Goal: Task Accomplishment & Management: Use online tool/utility

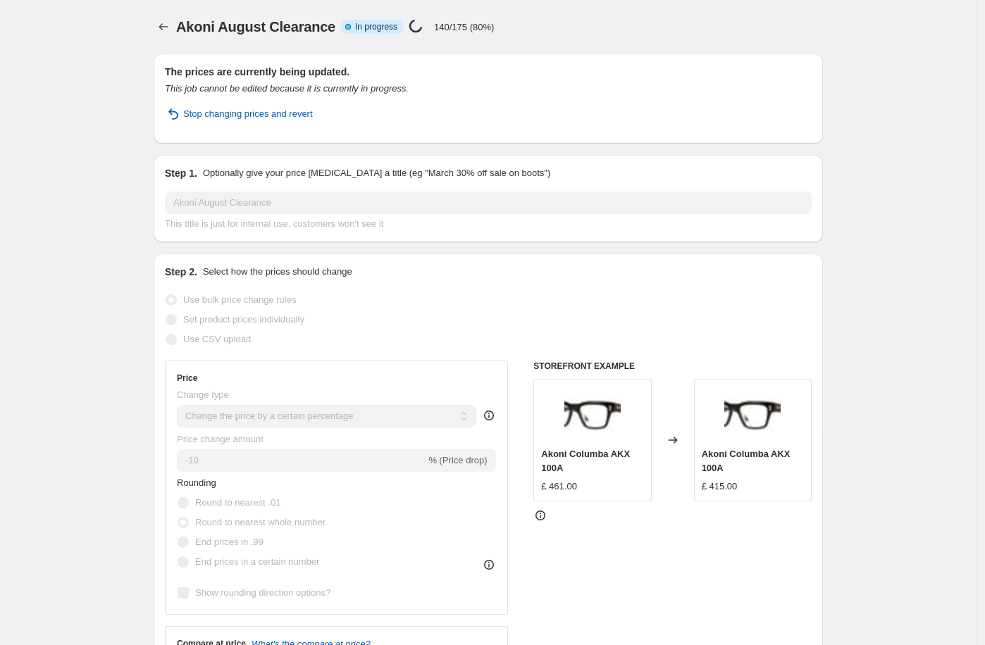
select select "percentage"
select select "no_change"
select select "tag"
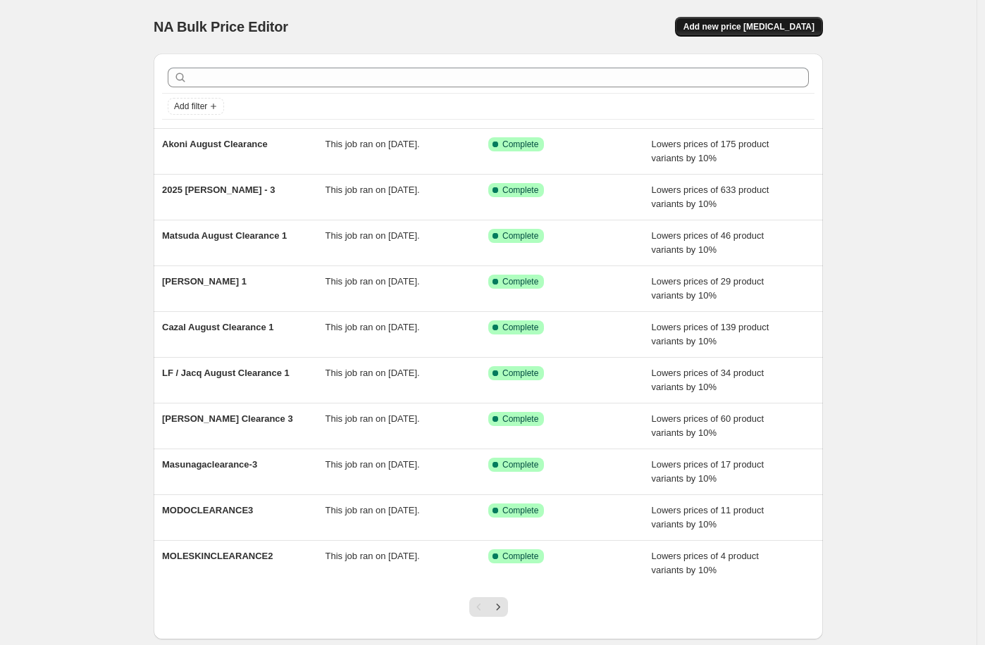
click at [812, 30] on span "Add new price [MEDICAL_DATA]" at bounding box center [748, 26] width 131 height 11
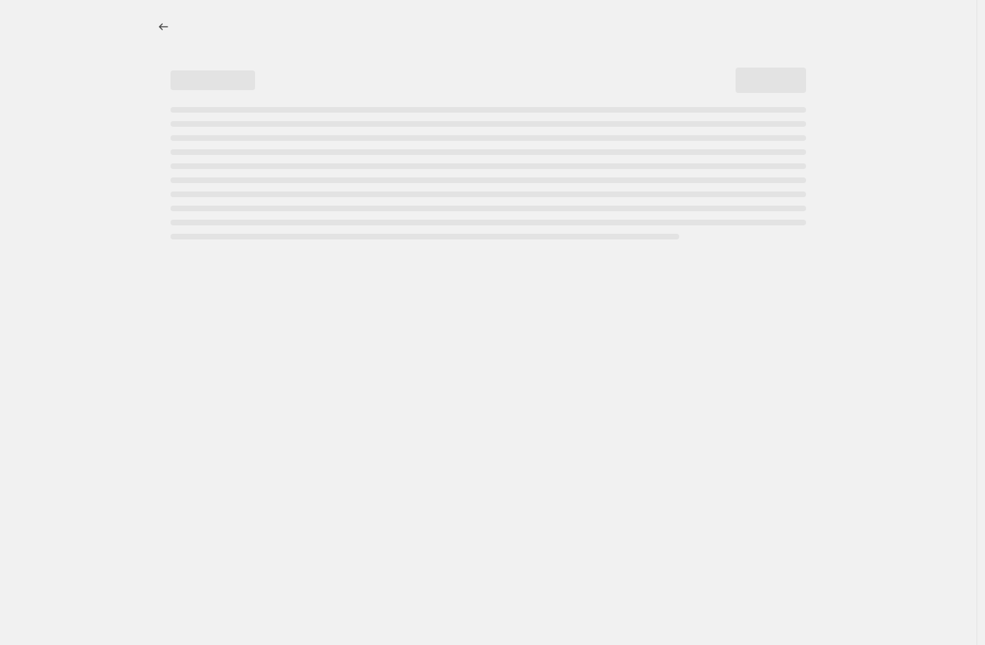
select select "percentage"
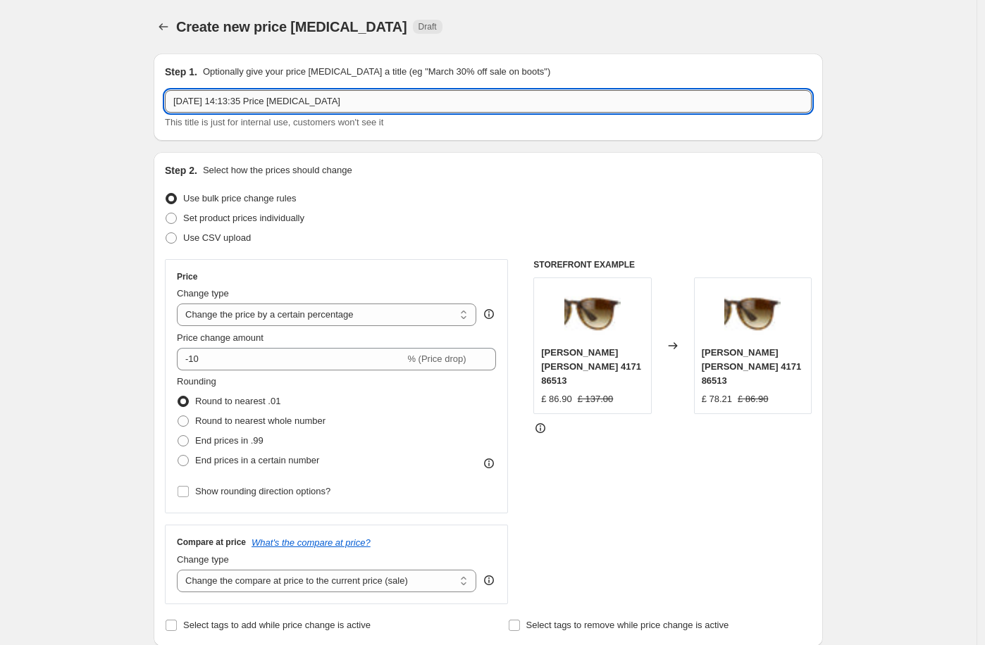
click at [236, 107] on input "[DATE] 14:13:35 Price [MEDICAL_DATA]" at bounding box center [488, 101] width 647 height 23
type input "[PERSON_NAME] / Balmain August Clearance"
click at [254, 319] on select "Change the price to a certain amount Change the price by a certain amount Chang…" at bounding box center [326, 315] width 299 height 23
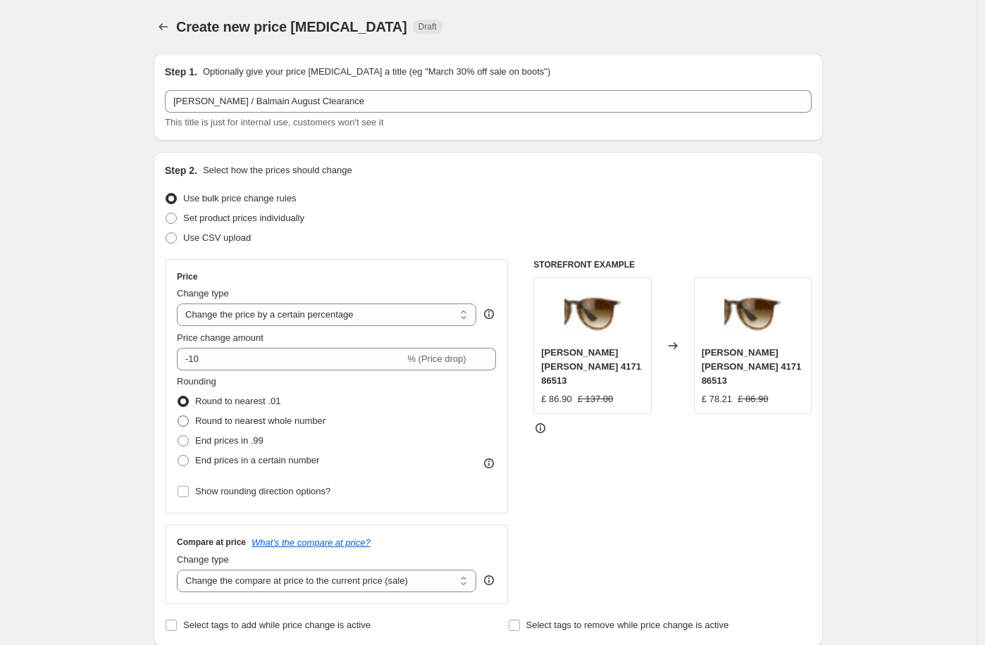
click at [248, 416] on span "Round to nearest whole number" at bounding box center [260, 421] width 130 height 11
click at [178, 416] on input "Round to nearest whole number" at bounding box center [178, 416] width 1 height 1
radio input "true"
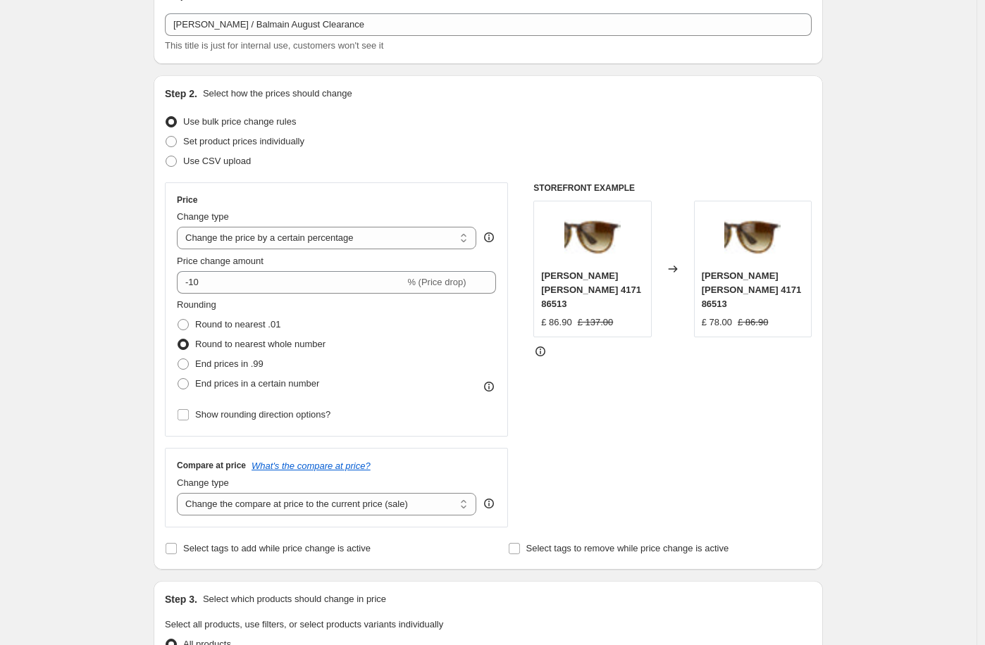
scroll to position [180, 0]
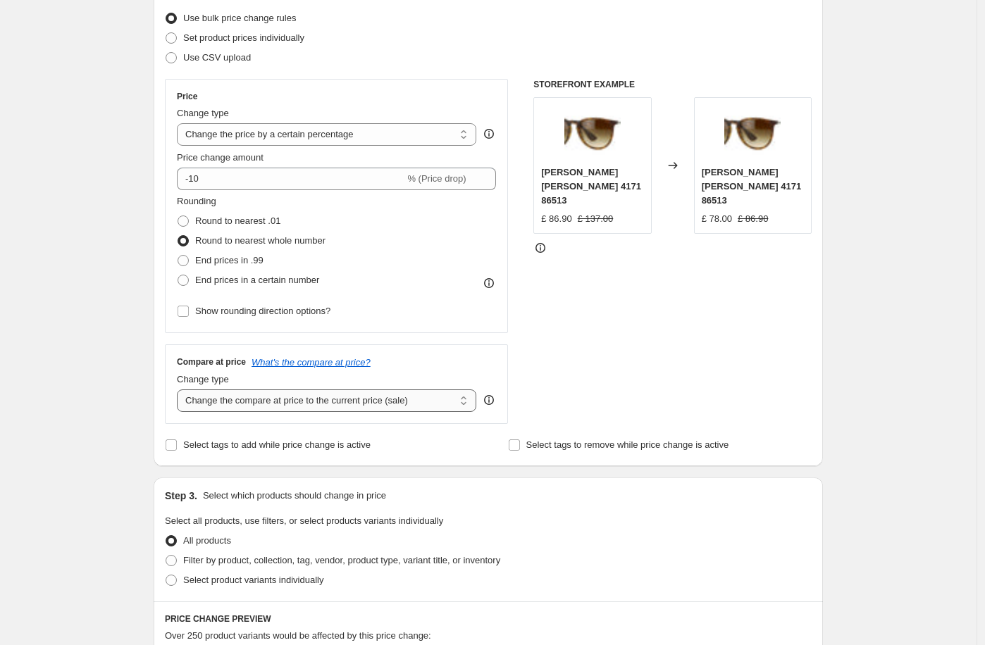
click at [453, 396] on select "Change the compare at price to the current price (sale) Change the compare at p…" at bounding box center [326, 401] width 299 height 23
select select "no_change"
click at [357, 563] on span "Filter by product, collection, tag, vendor, product type, variant title, or inv…" at bounding box center [341, 560] width 317 height 11
click at [166, 556] on input "Filter by product, collection, tag, vendor, product type, variant title, or inv…" at bounding box center [166, 555] width 1 height 1
radio input "true"
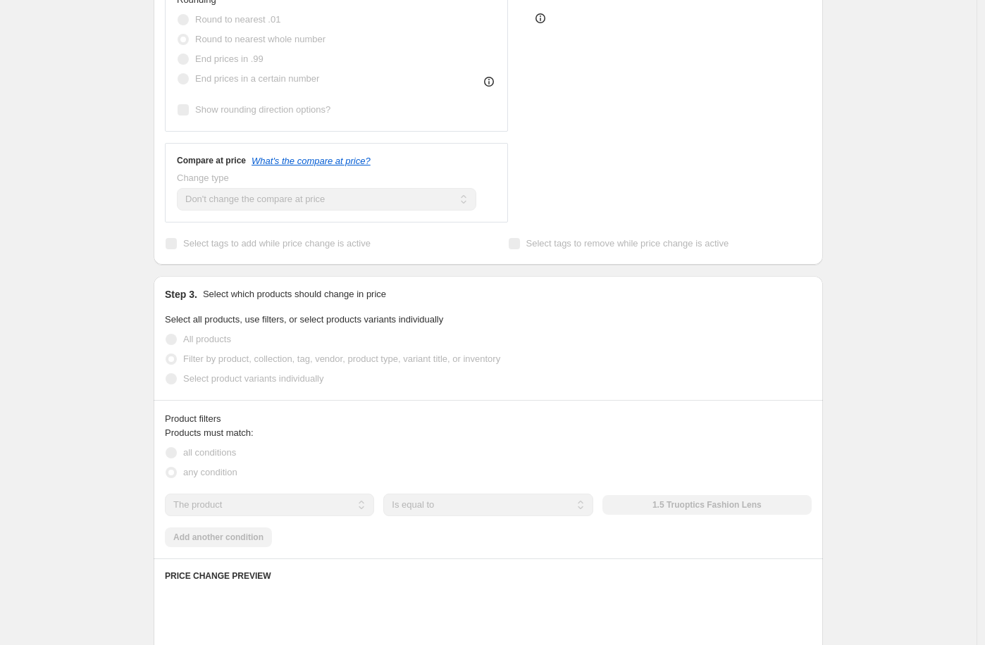
scroll to position [497, 0]
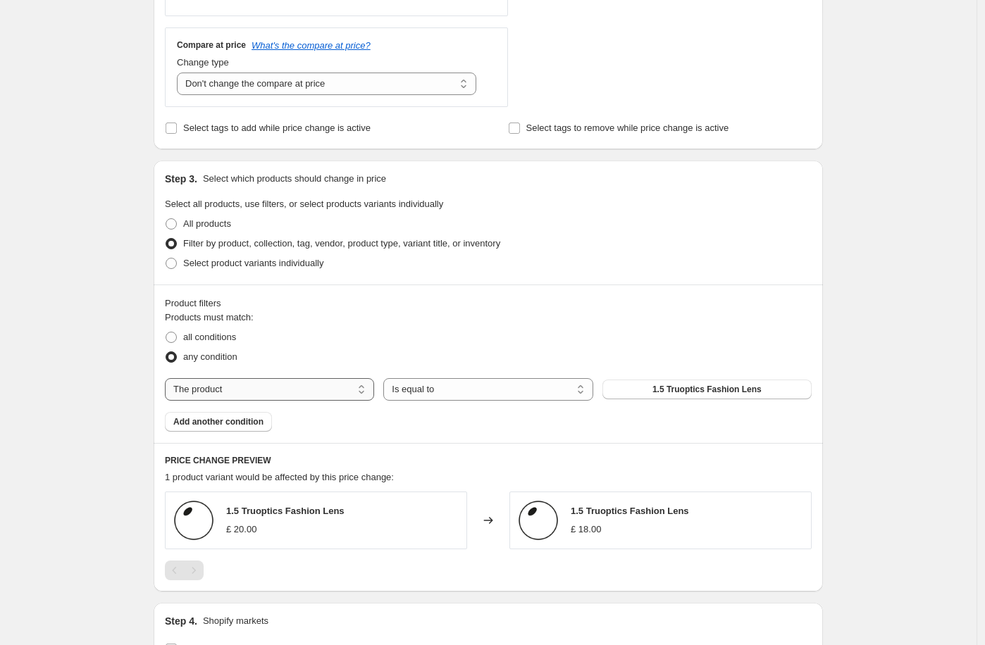
click at [249, 390] on select "The product The product's collection The product's tag The product's vendor The…" at bounding box center [269, 389] width 209 height 23
select select "tag"
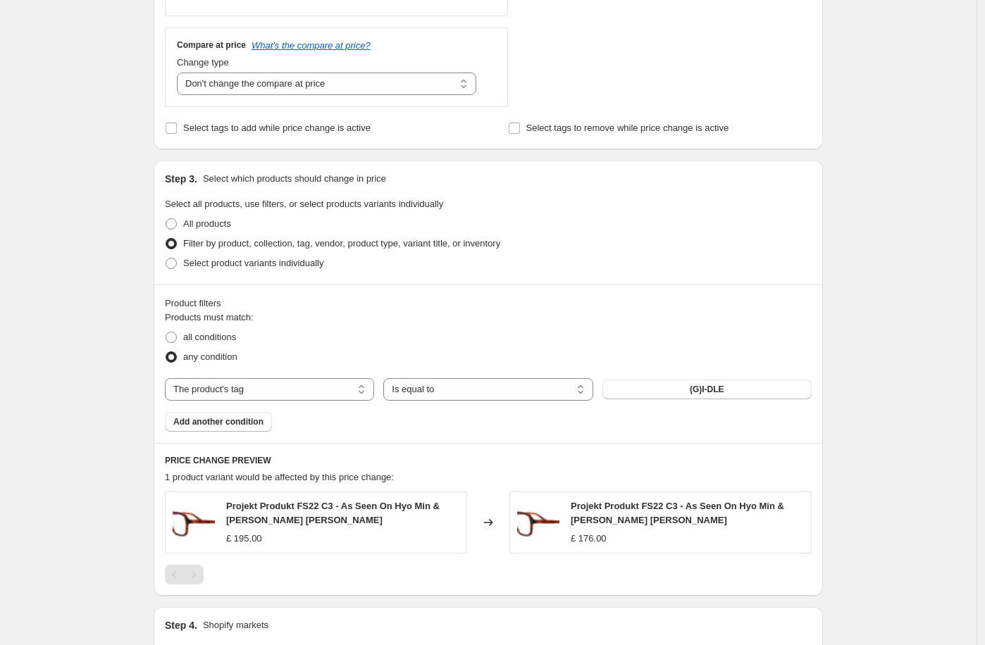
click at [660, 393] on button "(G)I-DLE" at bounding box center [706, 390] width 209 height 20
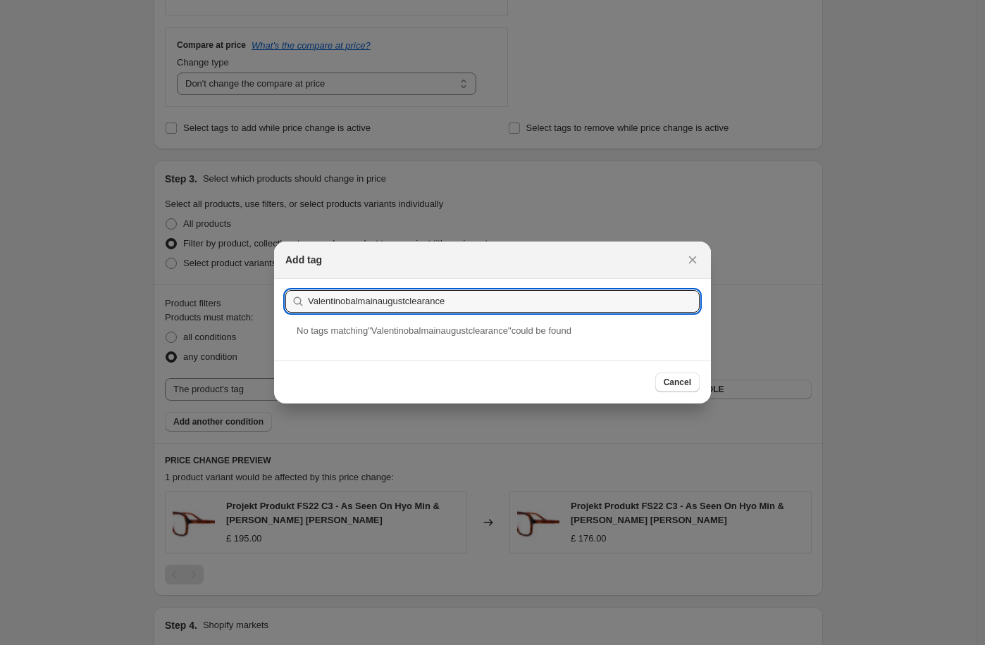
drag, startPoint x: 352, startPoint y: 301, endPoint x: 359, endPoint y: 341, distance: 40.8
click at [352, 304] on input "Valentinobalmainaugustclearance" at bounding box center [504, 301] width 392 height 23
drag, startPoint x: 382, startPoint y: 302, endPoint x: 247, endPoint y: 292, distance: 135.0
type input "BalmainValentinoaugustclearance"
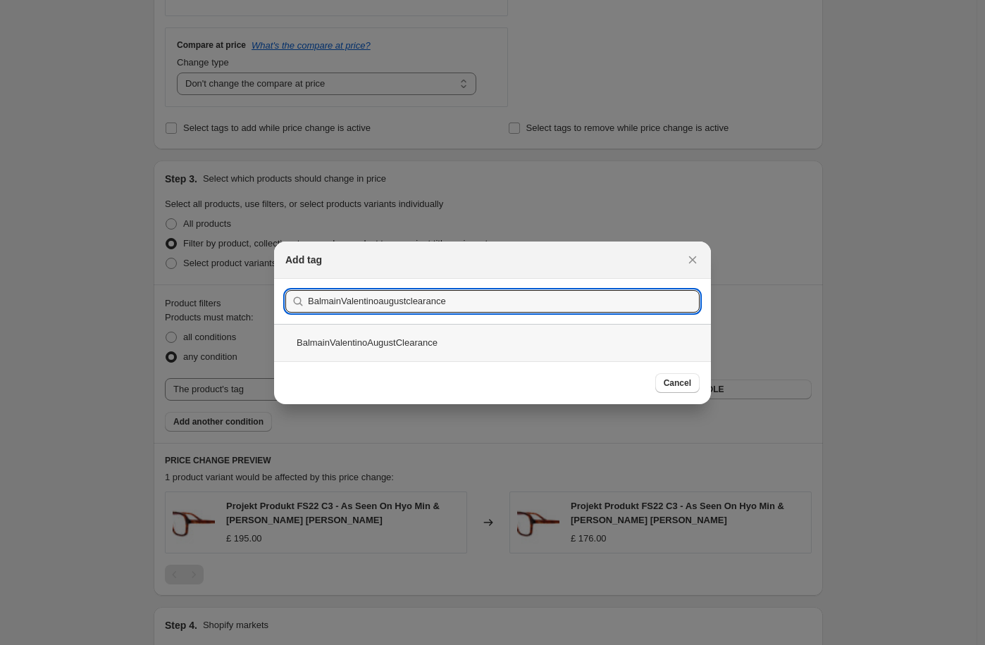
click at [426, 349] on div "BalmainValentinoAugustClearance" at bounding box center [492, 342] width 437 height 37
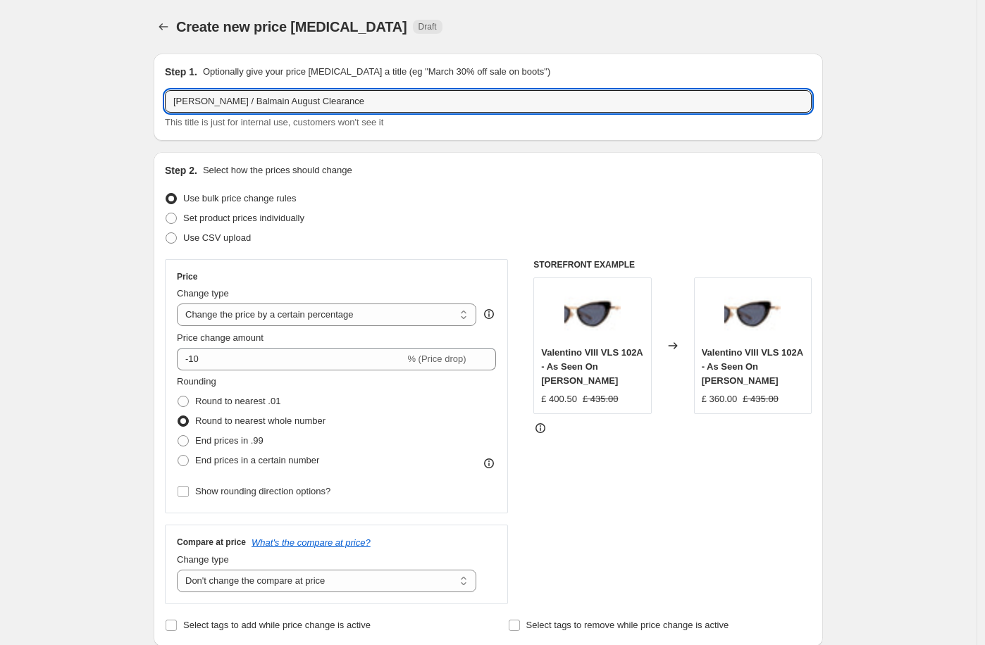
drag, startPoint x: 261, startPoint y: 106, endPoint x: 149, endPoint y: 96, distance: 112.5
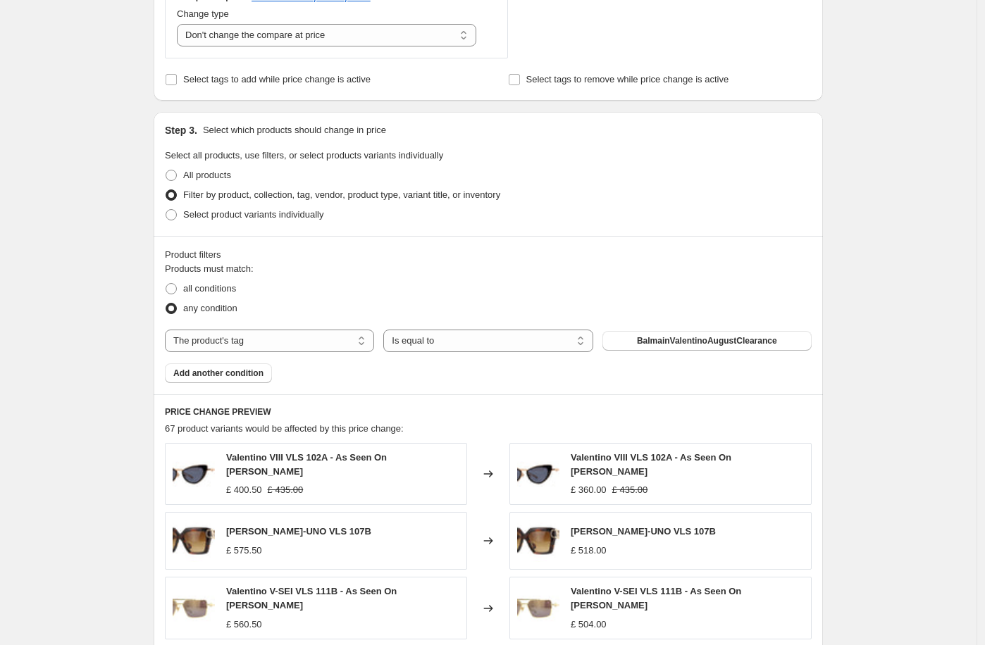
scroll to position [1001, 0]
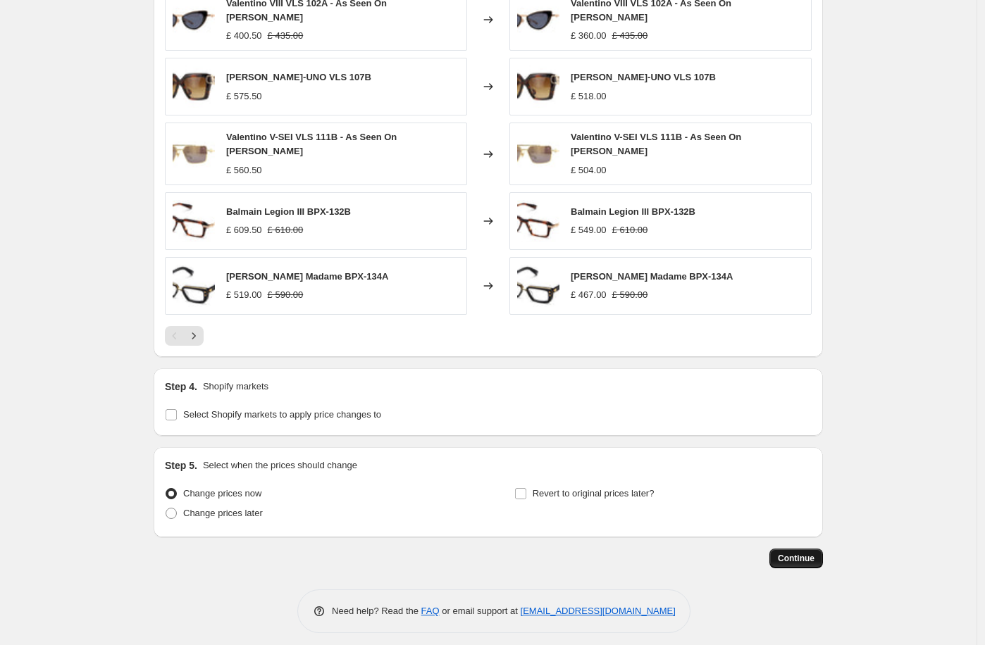
type input "Balmain / [PERSON_NAME]"
click at [798, 553] on span "Continue" at bounding box center [796, 558] width 37 height 11
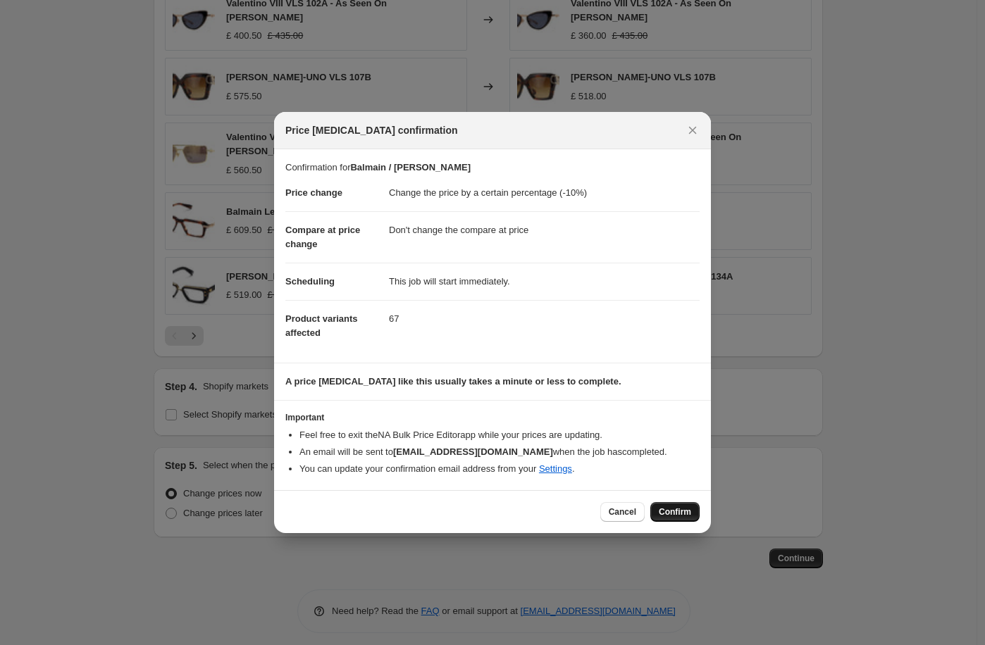
click at [669, 514] on span "Confirm" at bounding box center [675, 512] width 32 height 11
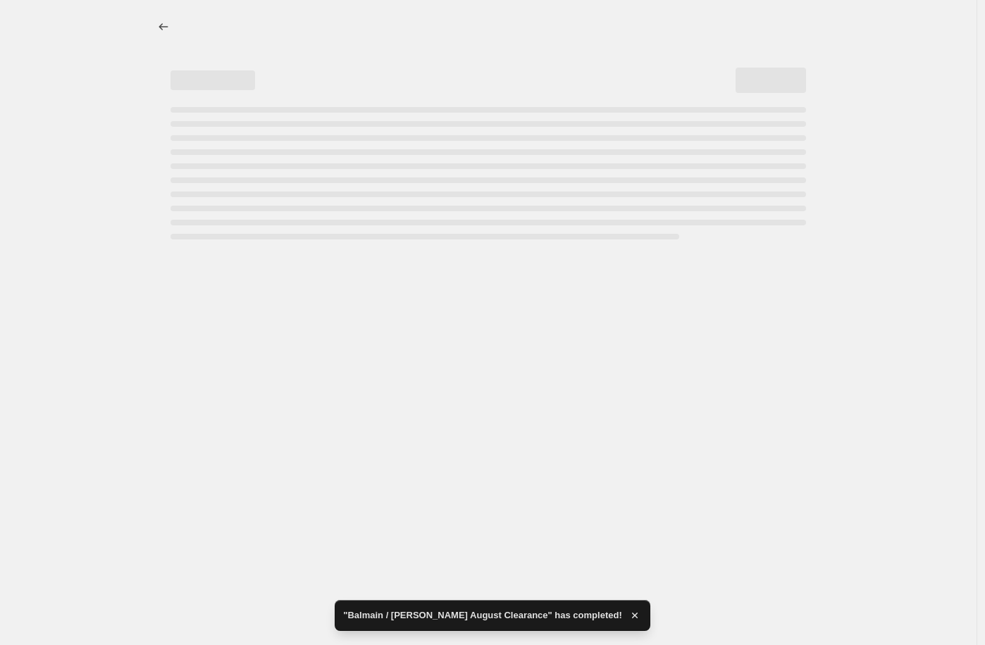
select select "percentage"
select select "no_change"
select select "tag"
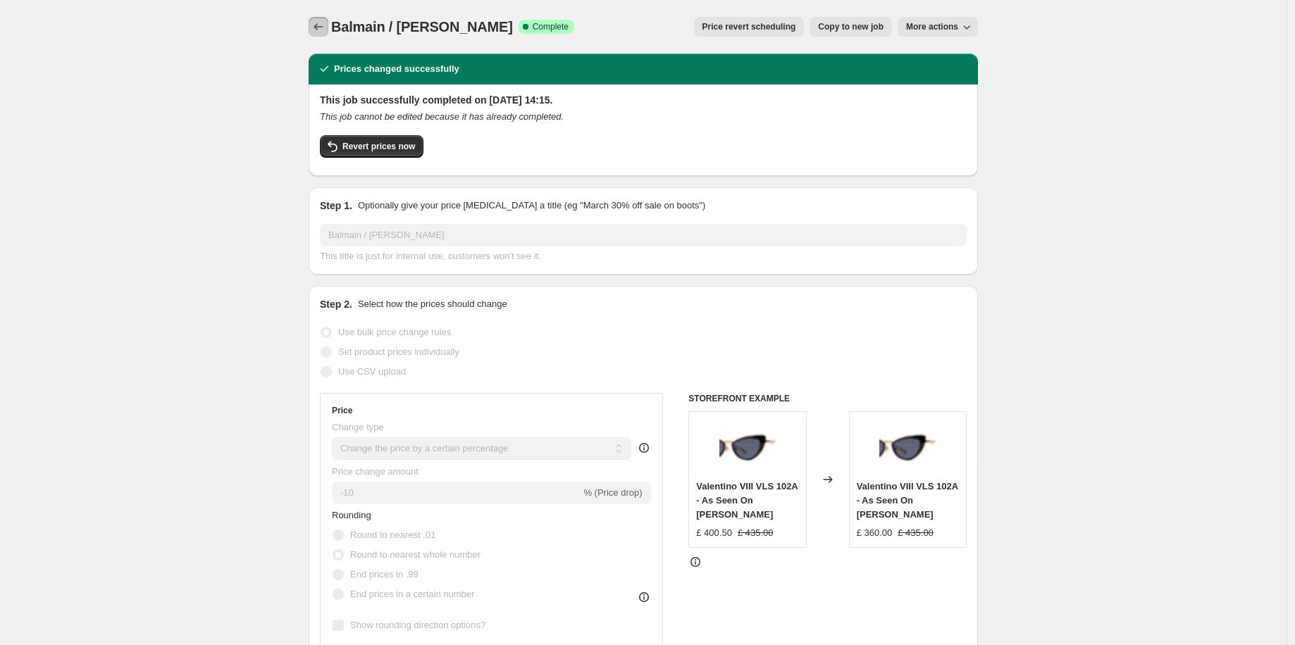
click at [315, 25] on icon "Price change jobs" at bounding box center [318, 27] width 14 height 14
